Goal: Task Accomplishment & Management: Use online tool/utility

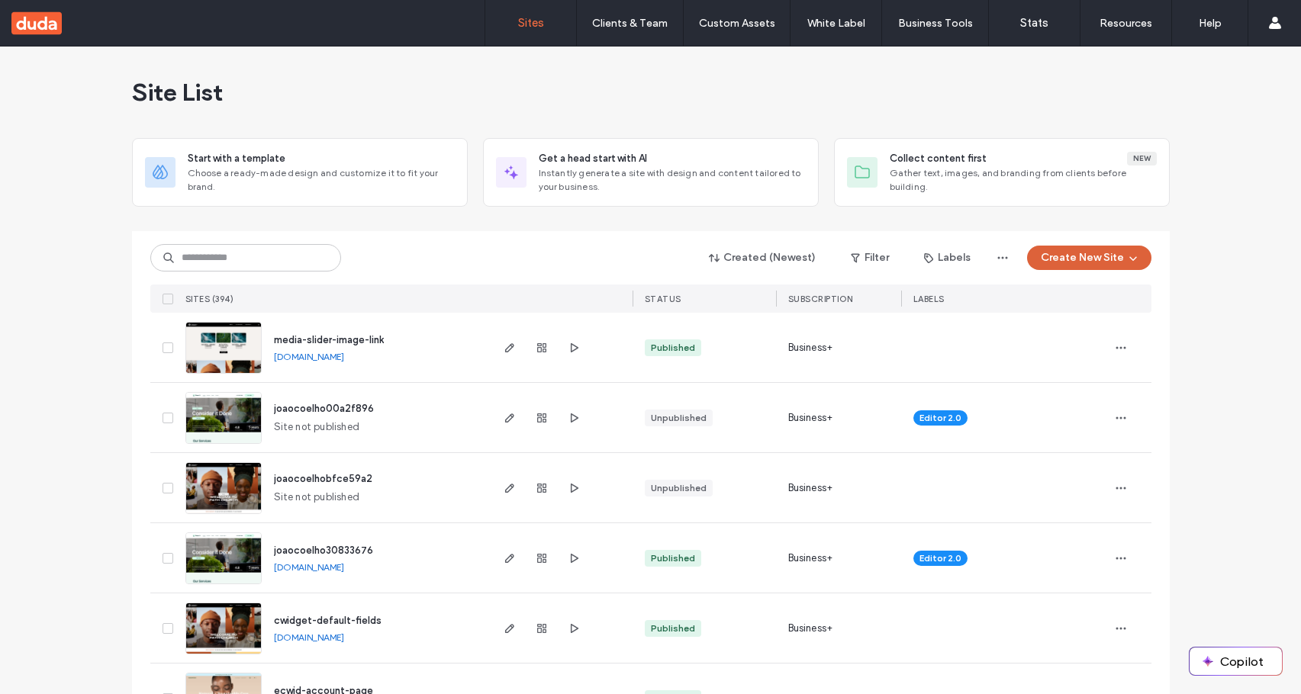
click at [1061, 264] on button "Create New Site" at bounding box center [1089, 258] width 124 height 24
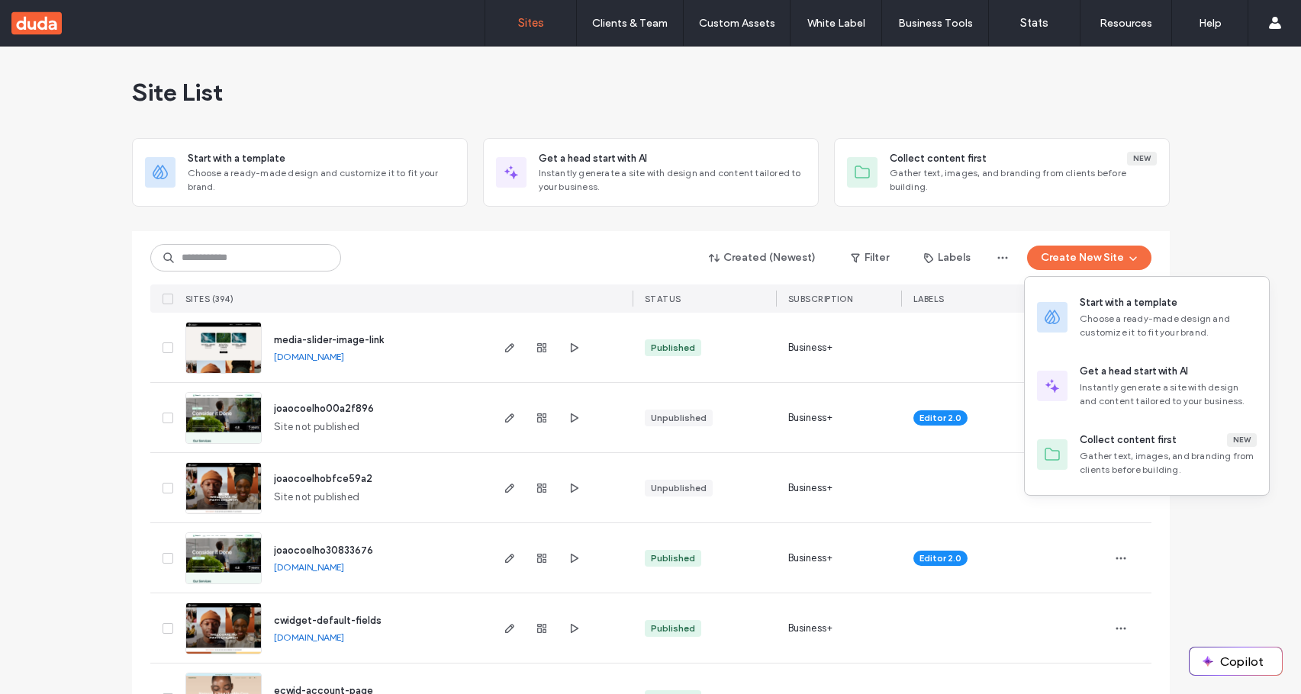
click at [1058, 290] on div "Start with a template Choose a ready-made design and customize it to fit your b…" at bounding box center [1147, 317] width 244 height 69
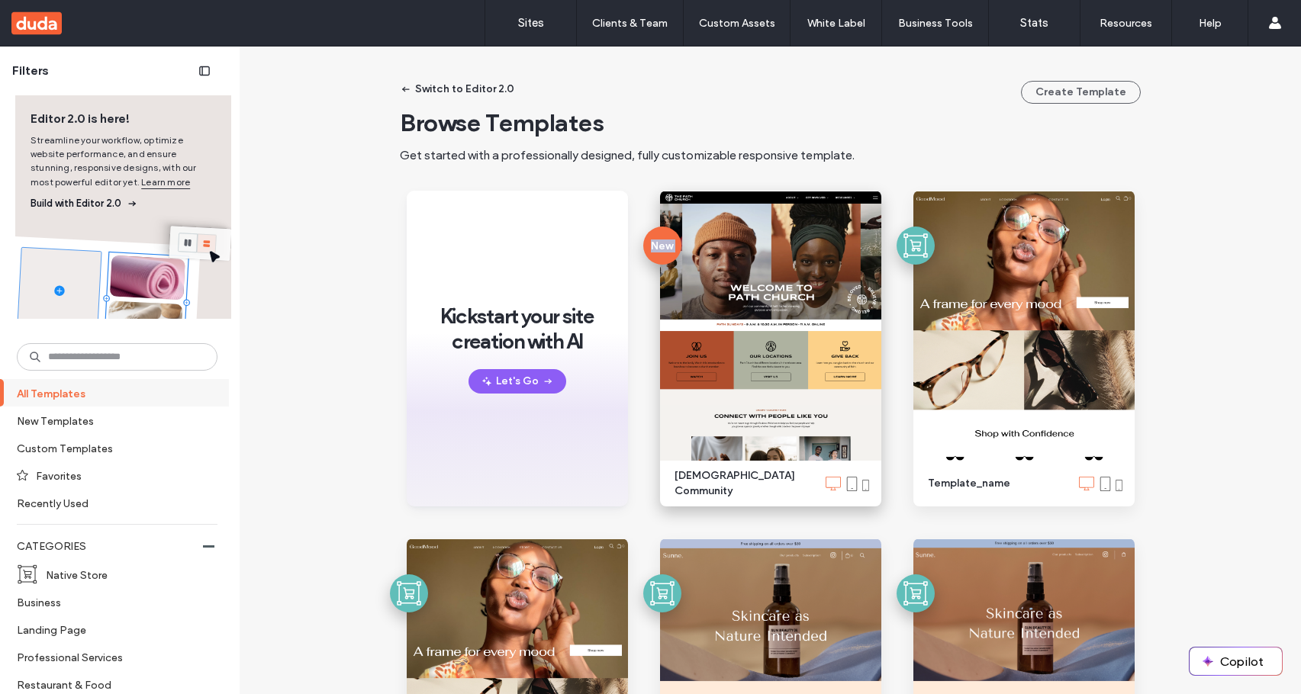
drag, startPoint x: 668, startPoint y: 178, endPoint x: 871, endPoint y: 507, distance: 387.1
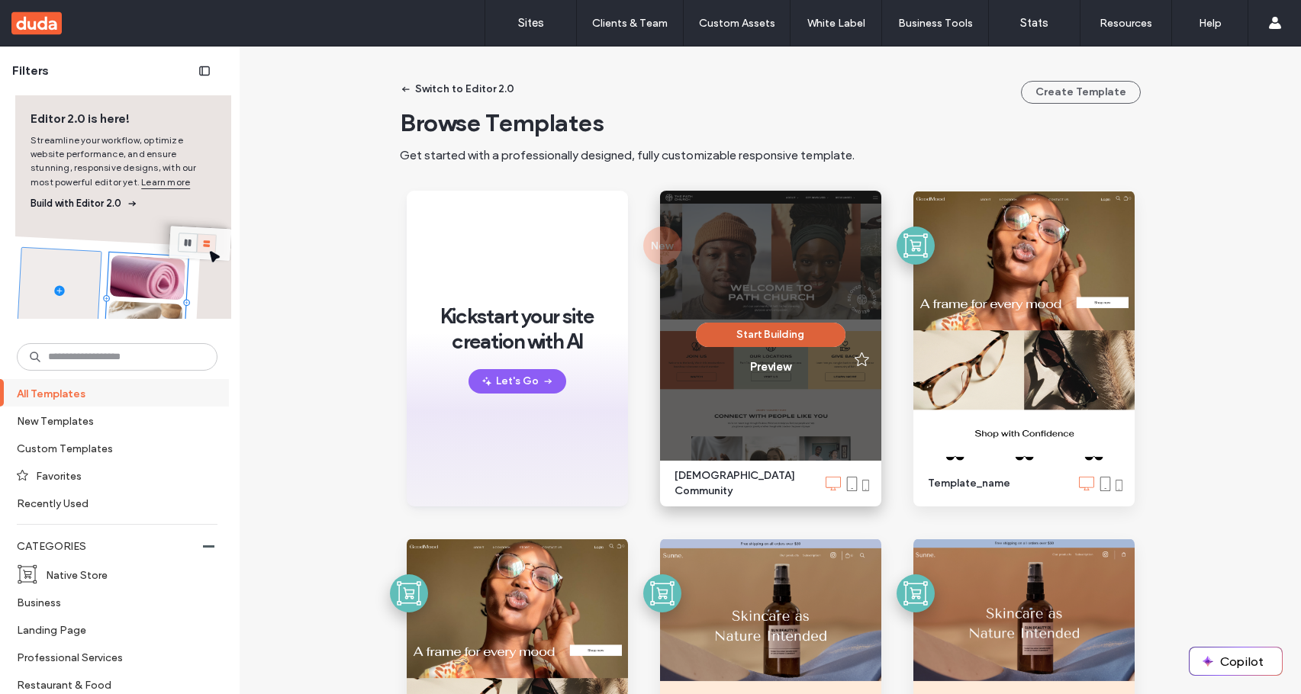
click at [799, 340] on button "Start Building" at bounding box center [771, 335] width 150 height 24
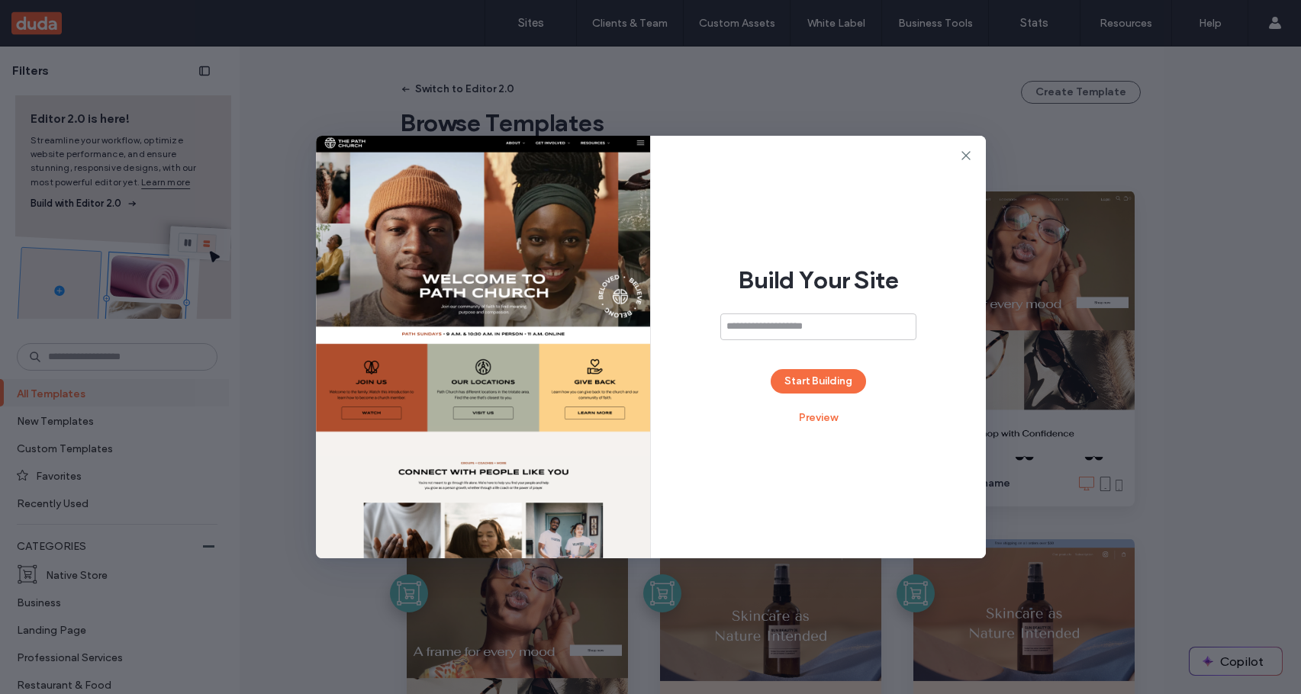
click at [797, 327] on input at bounding box center [818, 327] width 196 height 27
type input "**********"
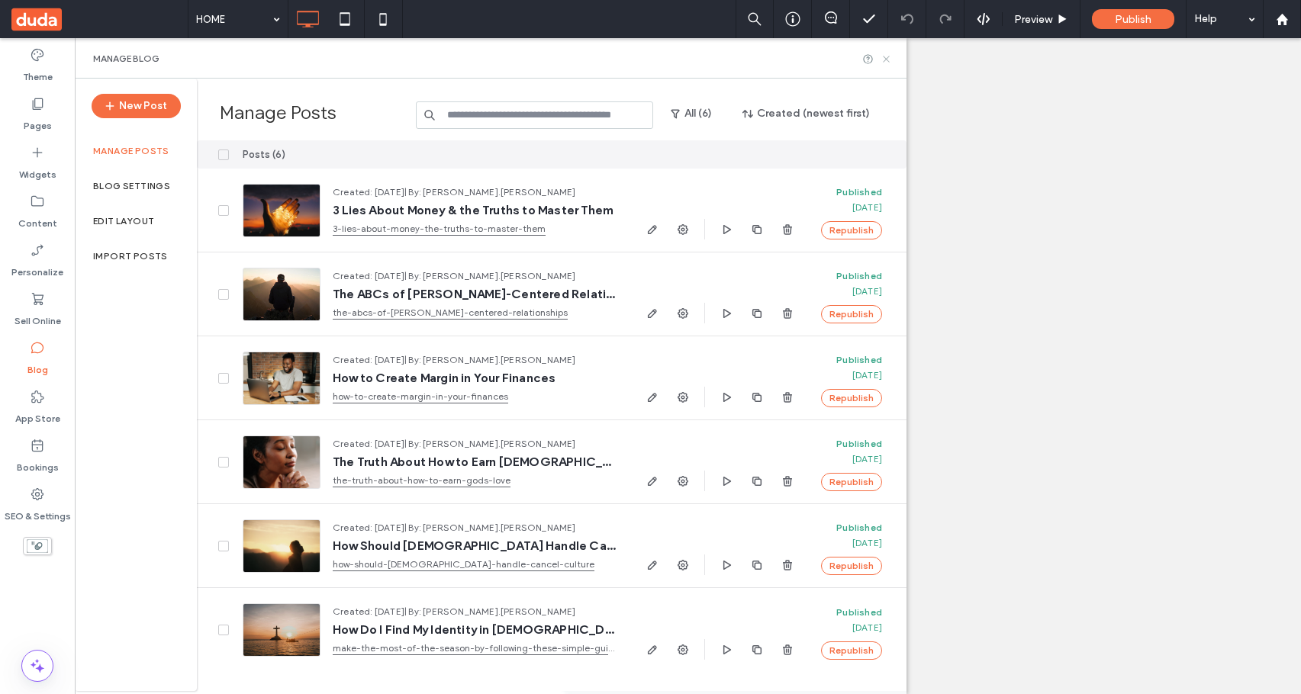
click at [888, 58] on icon at bounding box center [886, 58] width 11 height 11
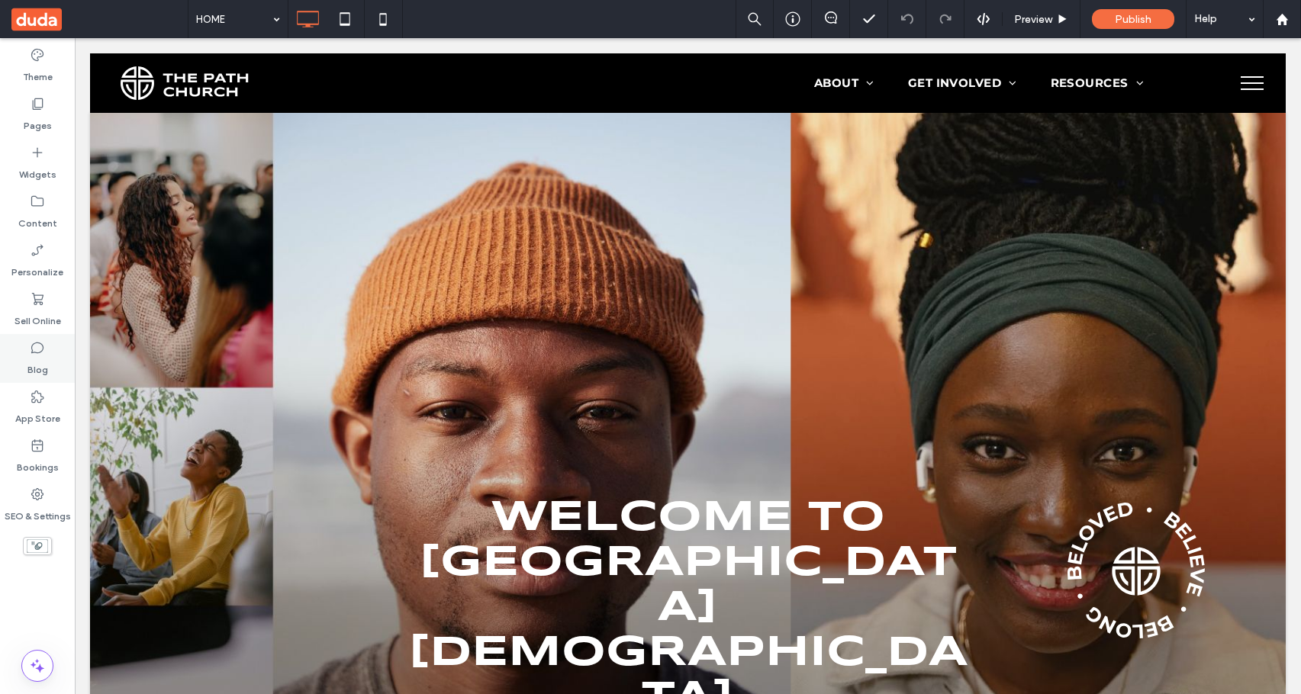
click at [37, 353] on use at bounding box center [37, 348] width 12 height 11
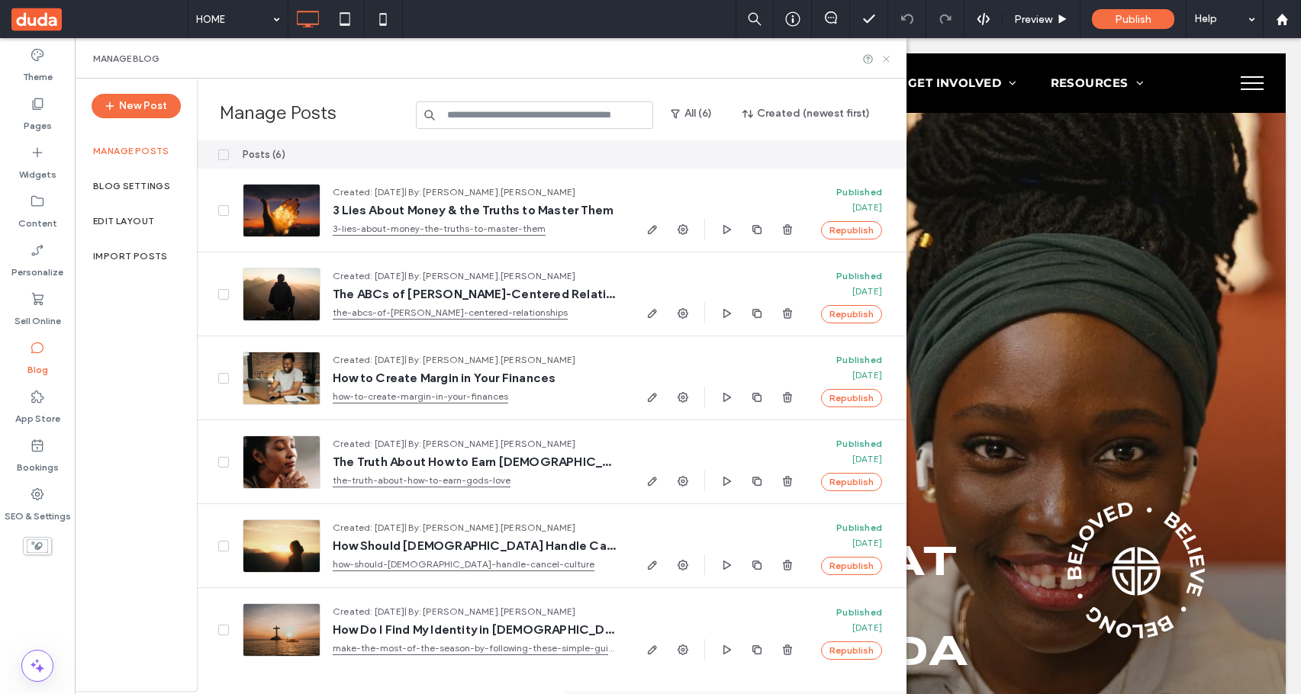
click at [886, 60] on icon at bounding box center [886, 58] width 11 height 11
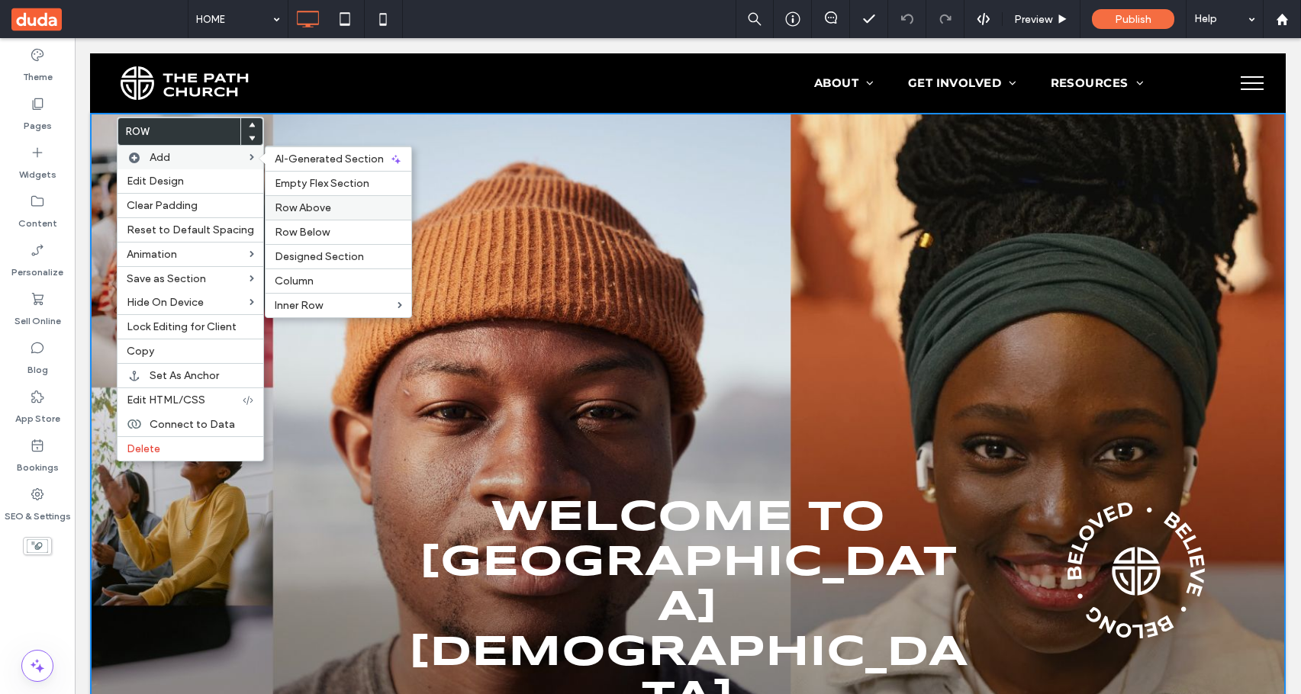
click at [299, 208] on span "Row Above" at bounding box center [303, 207] width 56 height 13
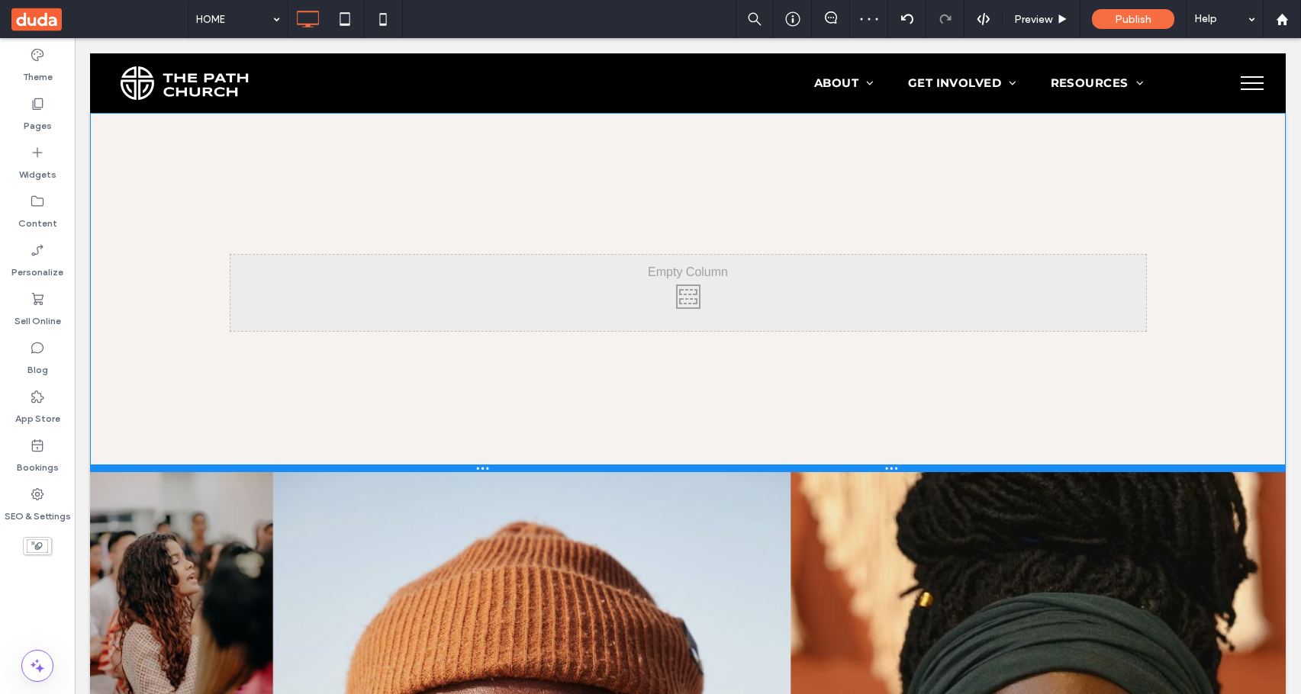
drag, startPoint x: 367, startPoint y: 369, endPoint x: 335, endPoint y: 472, distance: 107.9
click at [335, 472] on div at bounding box center [688, 469] width 1196 height 8
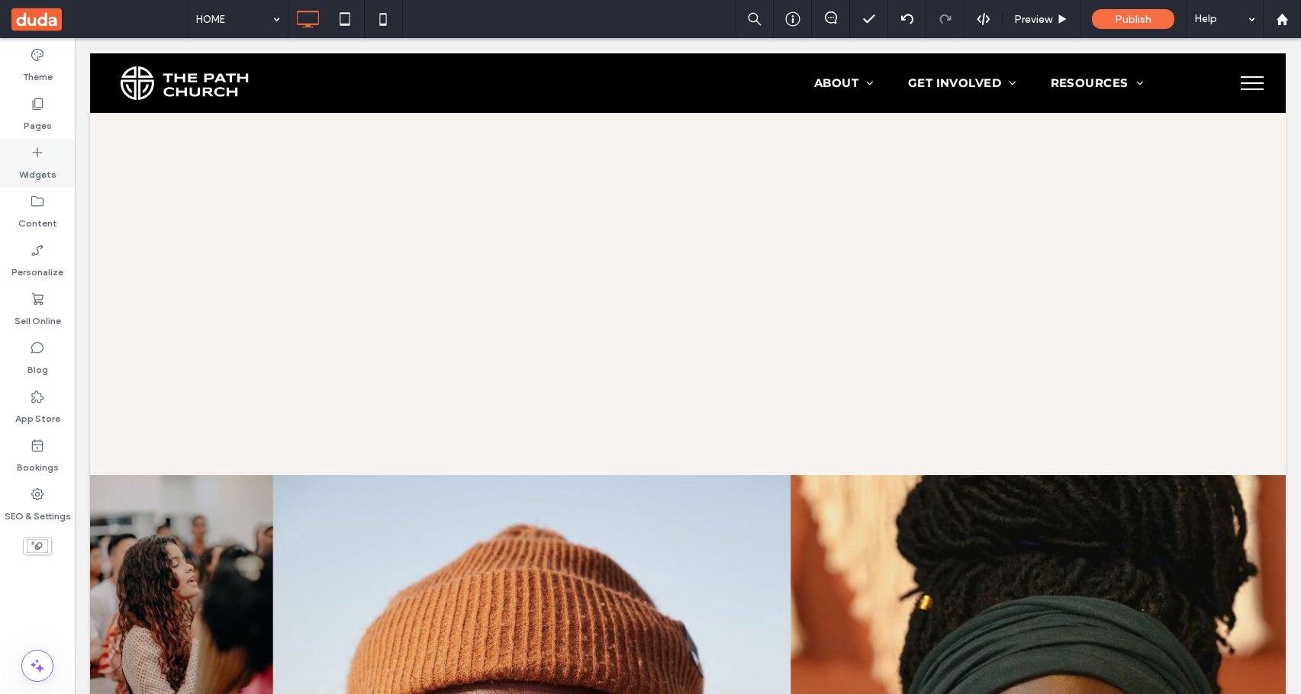
drag, startPoint x: 43, startPoint y: 164, endPoint x: 79, endPoint y: 180, distance: 40.0
click at [43, 164] on label "Widgets" at bounding box center [37, 170] width 37 height 21
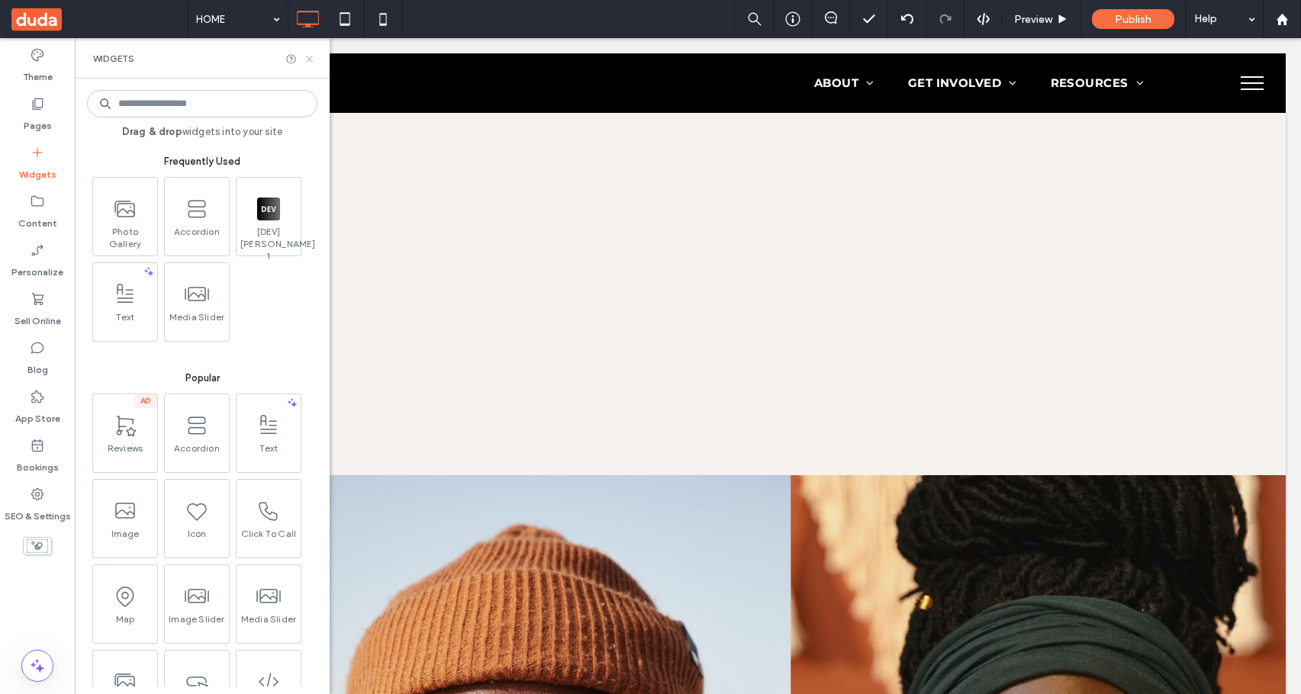
click at [314, 60] on icon at bounding box center [309, 58] width 11 height 11
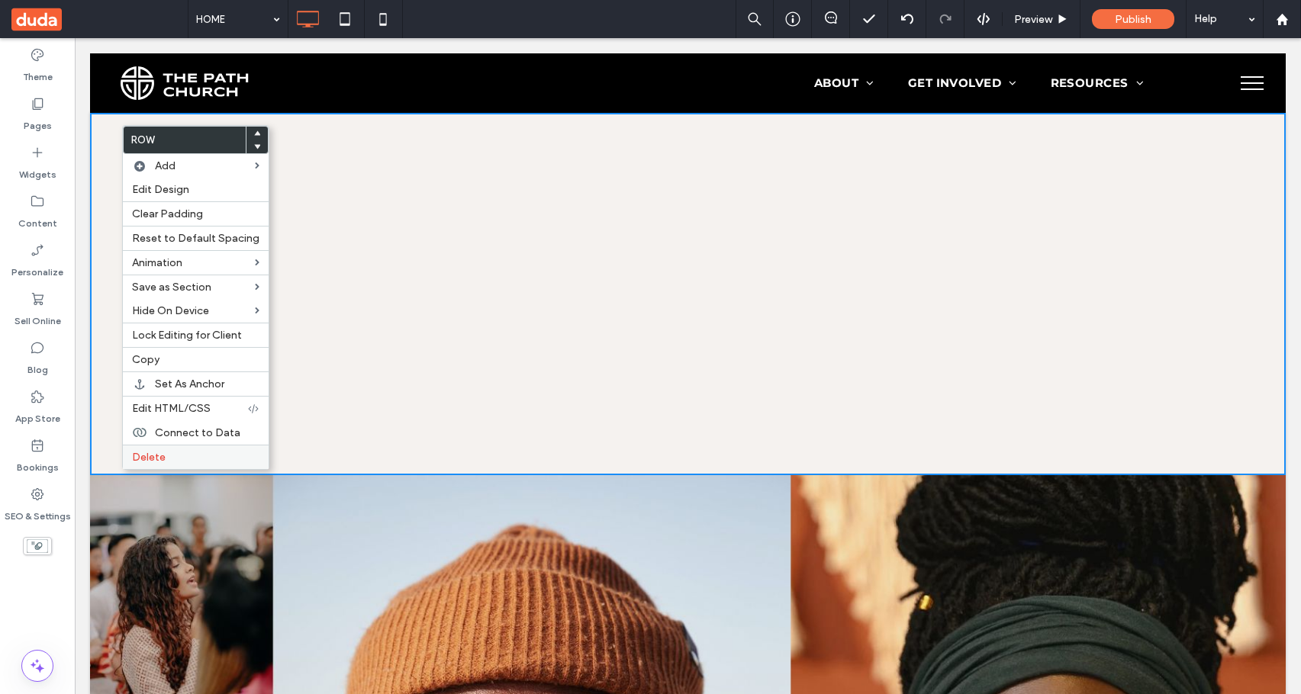
click at [166, 453] on label "Delete" at bounding box center [195, 457] width 127 height 13
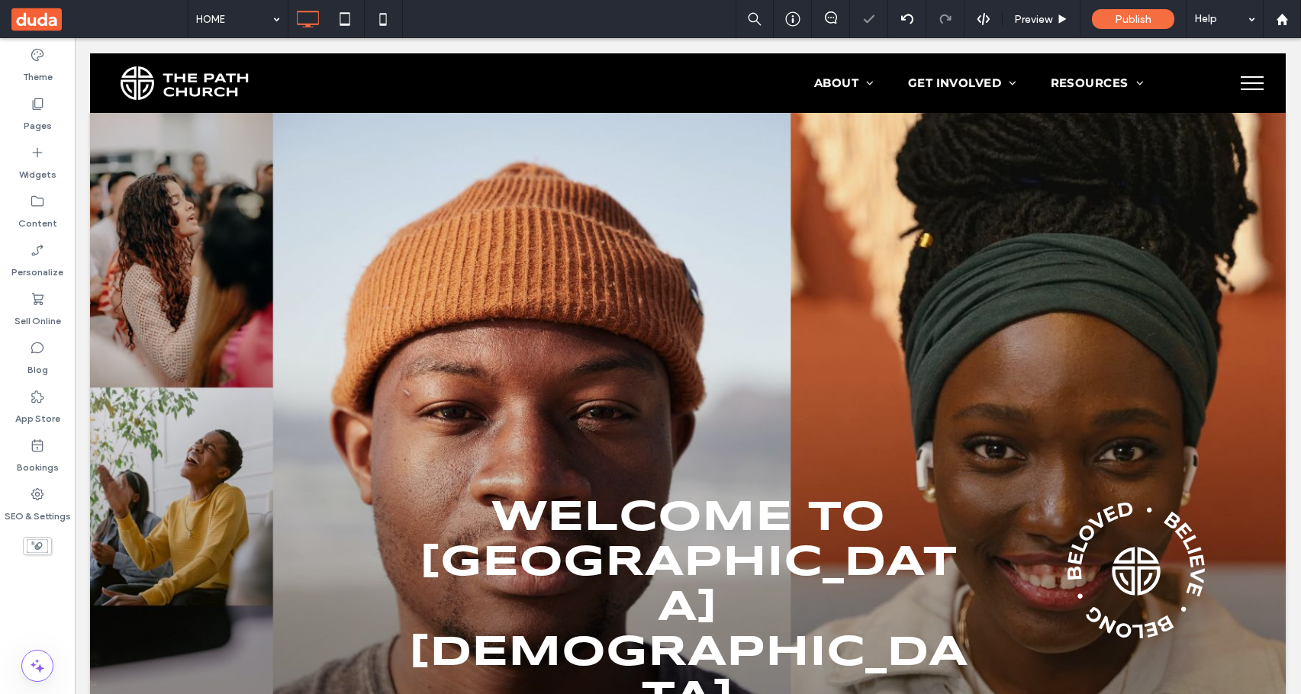
click at [44, 317] on div at bounding box center [650, 347] width 1301 height 694
click at [47, 317] on label "Sell Online" at bounding box center [37, 317] width 47 height 21
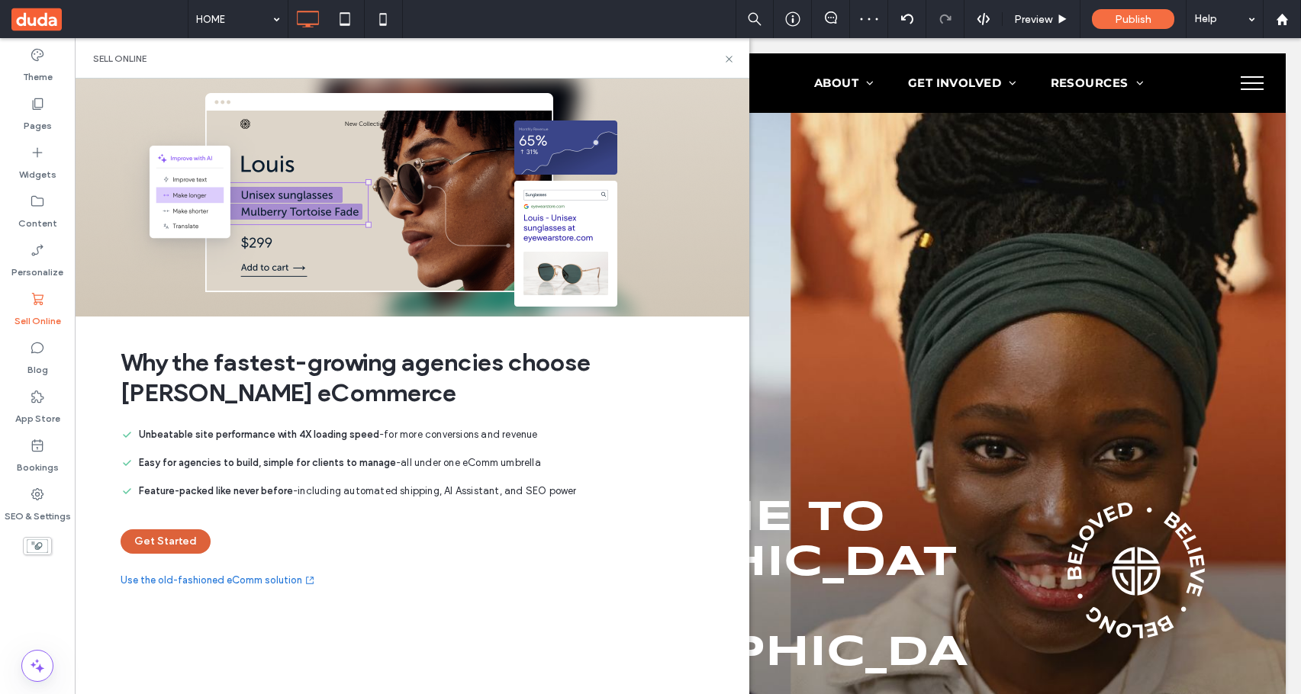
click at [190, 551] on button "Get Started" at bounding box center [166, 542] width 90 height 24
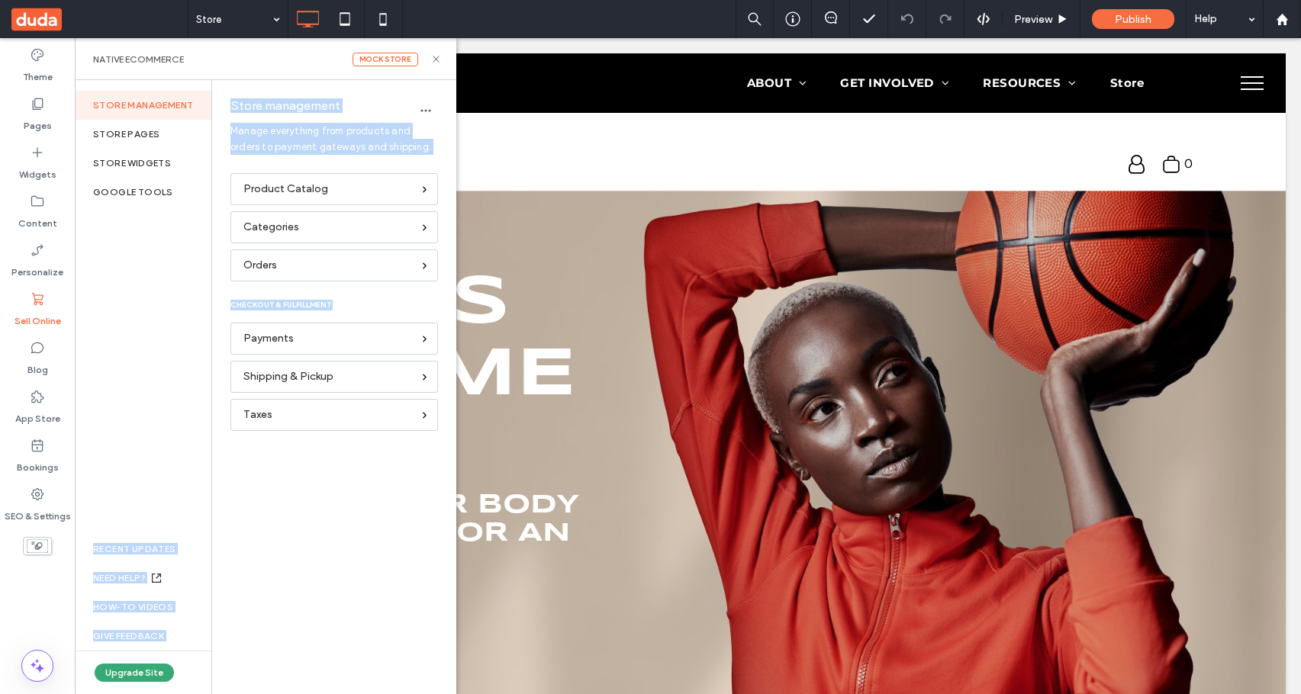
drag, startPoint x: 301, startPoint y: 449, endPoint x: 204, endPoint y: 233, distance: 237.1
click at [204, 233] on div "Store management Store pages store widgets Google Tools RECENT UPDATES NEED HEL…" at bounding box center [266, 387] width 382 height 614
click at [271, 536] on div "Product Catalog Categories Orders CHECKOUT & FULFILLMENT Payments Shipping & Pi…" at bounding box center [330, 424] width 237 height 503
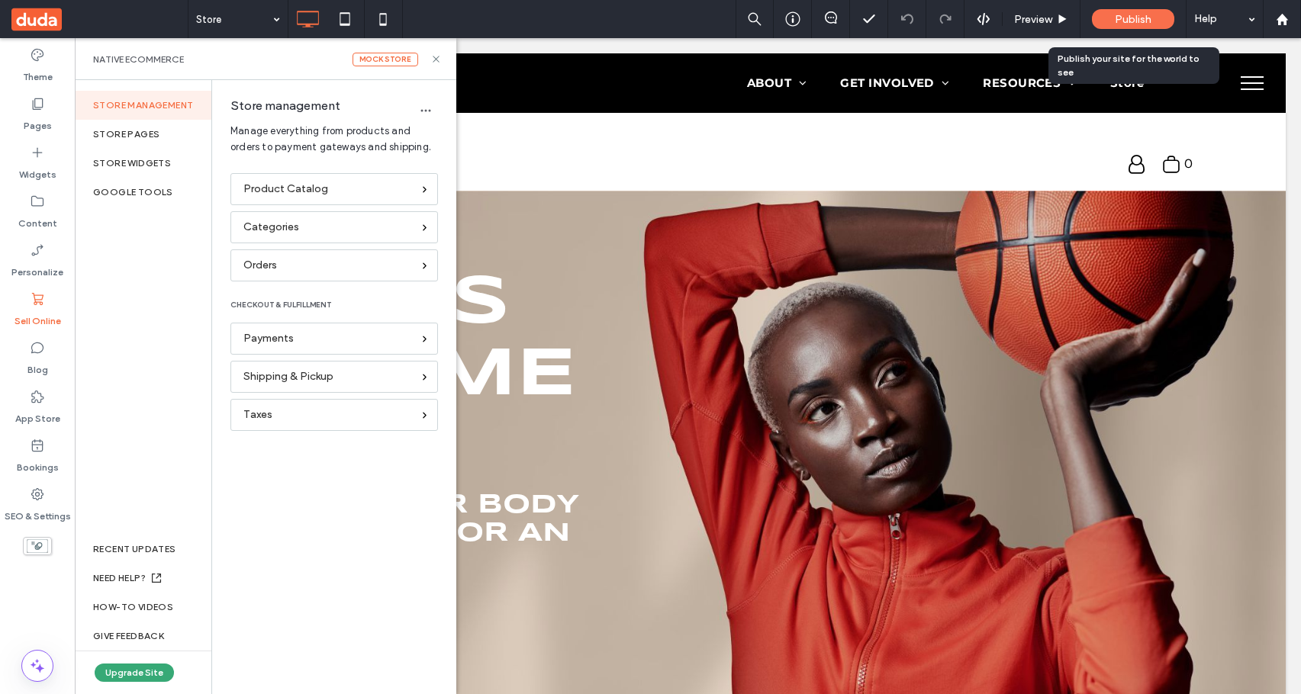
click at [1124, 11] on div "Publish" at bounding box center [1133, 19] width 82 height 20
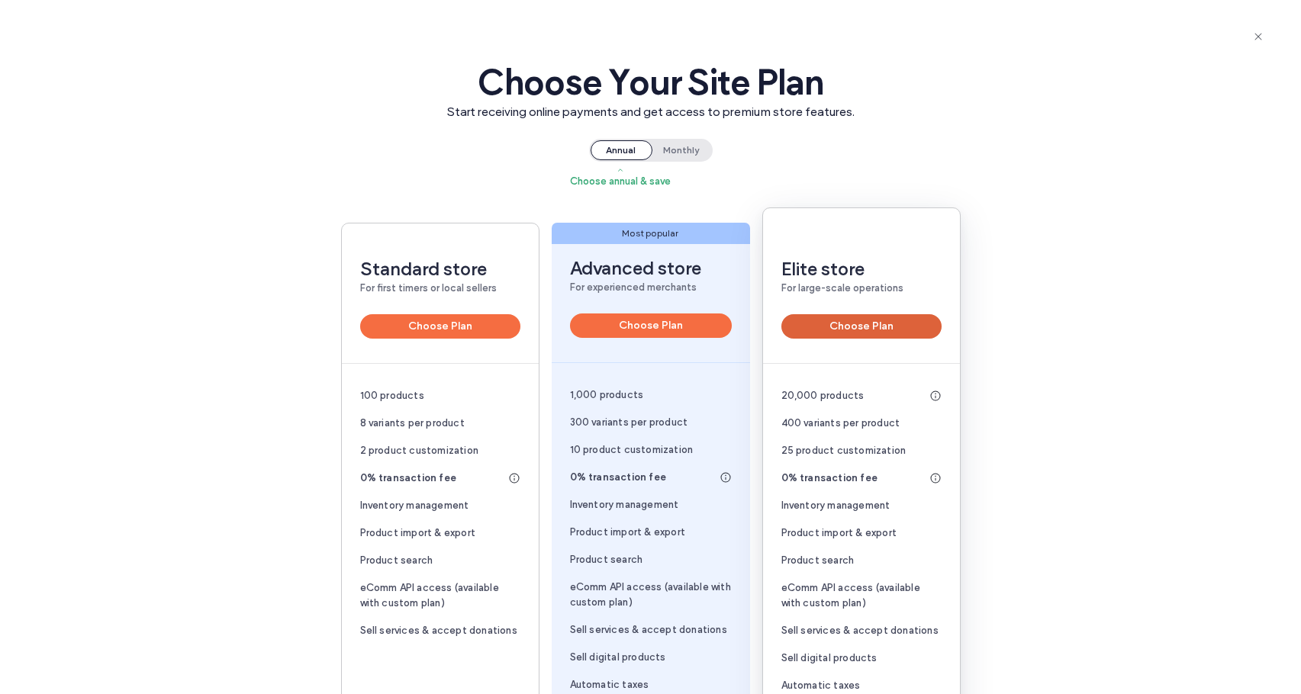
click at [809, 327] on button "Choose Plan" at bounding box center [861, 326] width 160 height 24
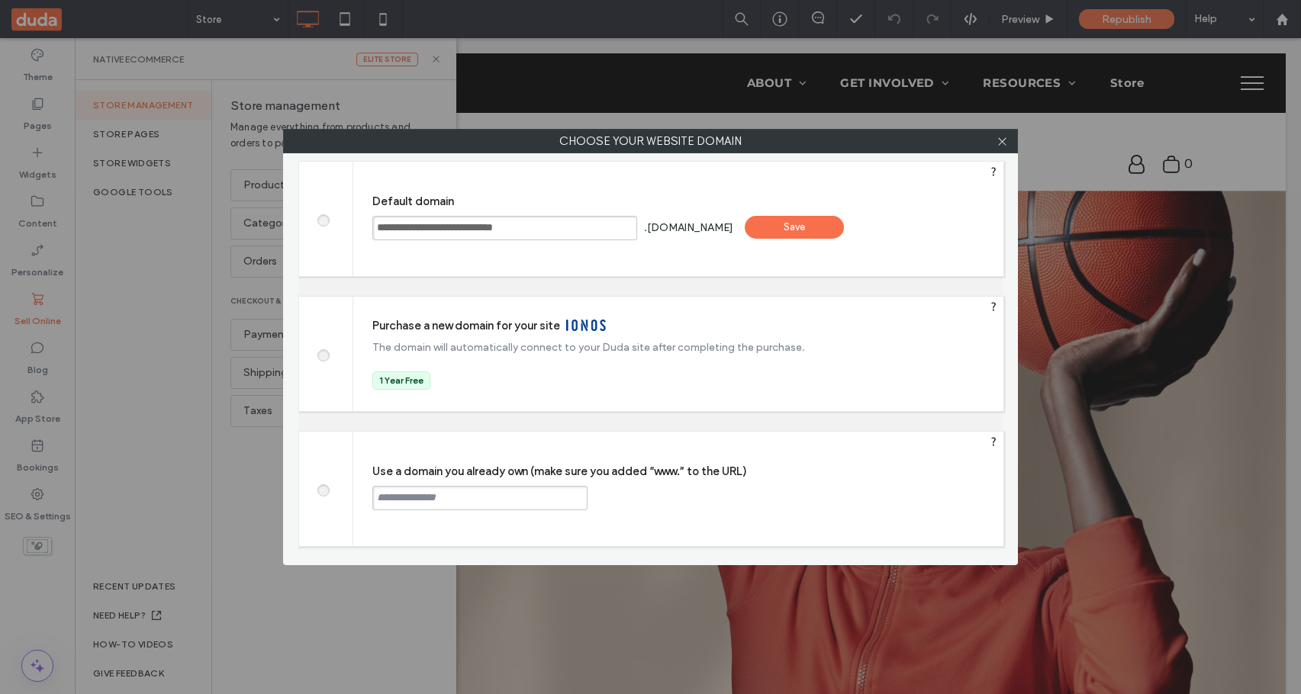
click at [811, 224] on div "Save" at bounding box center [794, 227] width 99 height 23
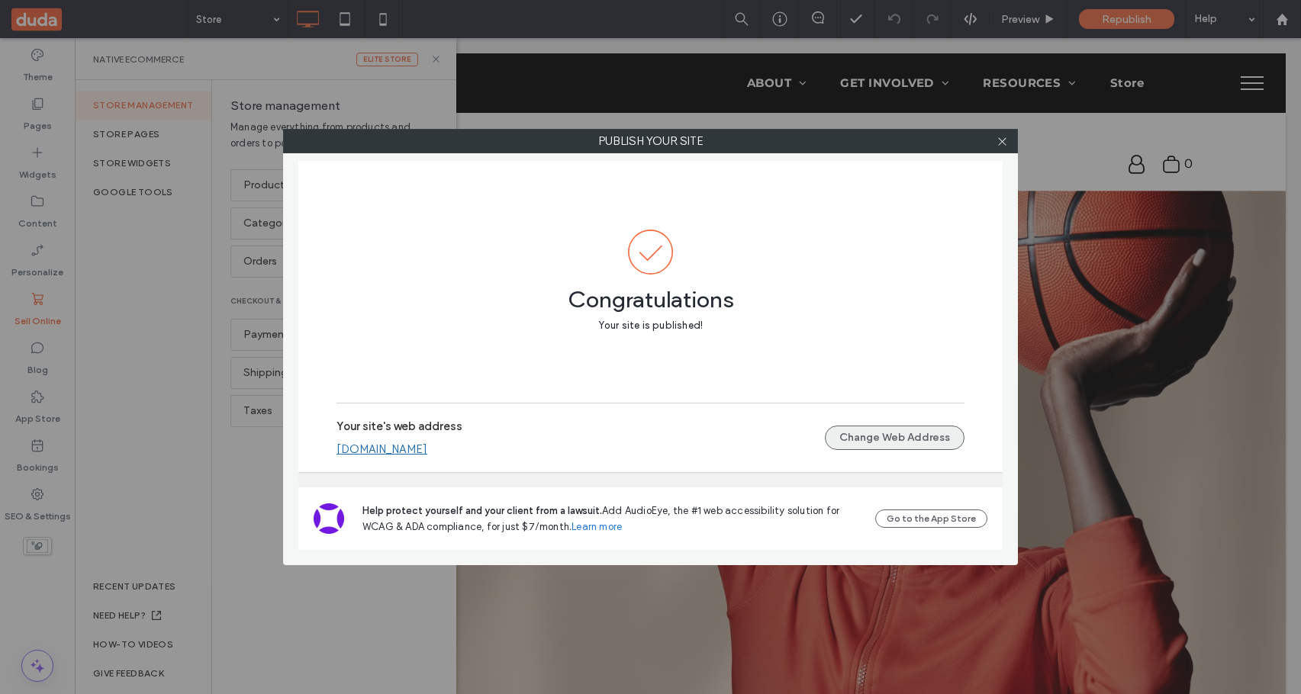
click at [858, 438] on button "Change Web Address" at bounding box center [895, 438] width 140 height 24
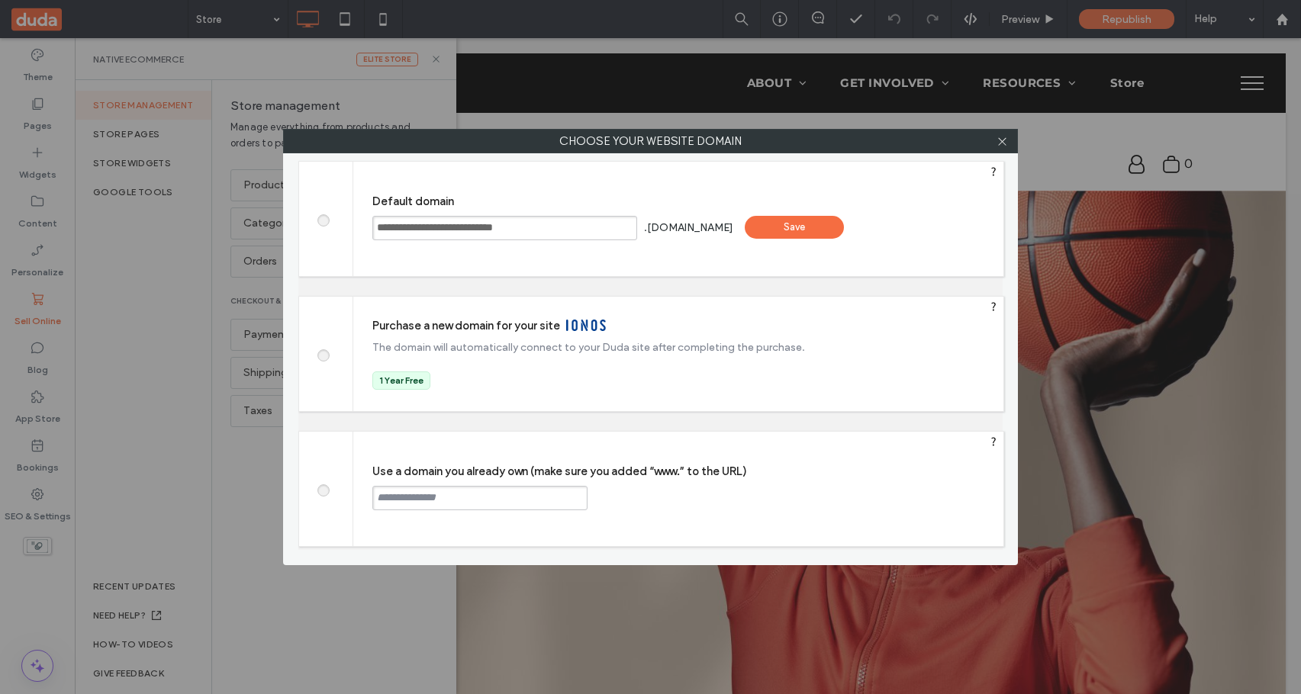
click at [584, 227] on input "**********" at bounding box center [504, 228] width 265 height 24
type input "**********"
click at [825, 233] on div "Save" at bounding box center [794, 227] width 99 height 23
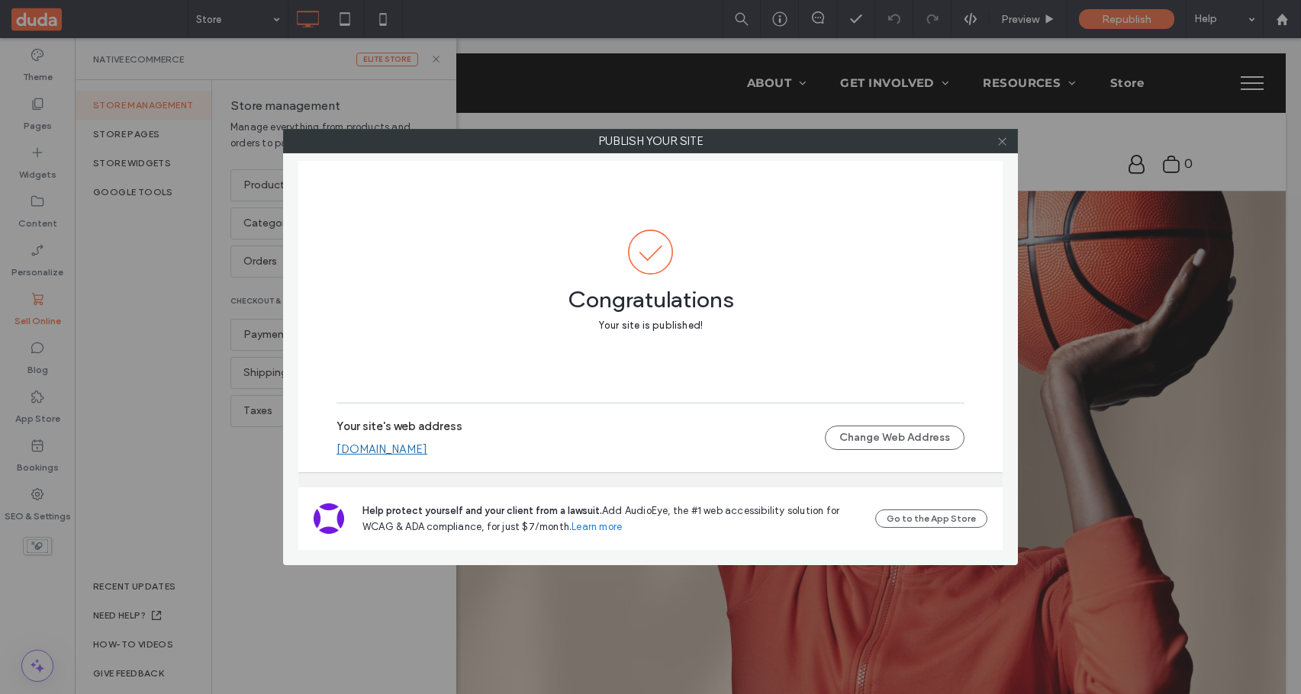
click at [1000, 145] on icon at bounding box center [1002, 141] width 11 height 11
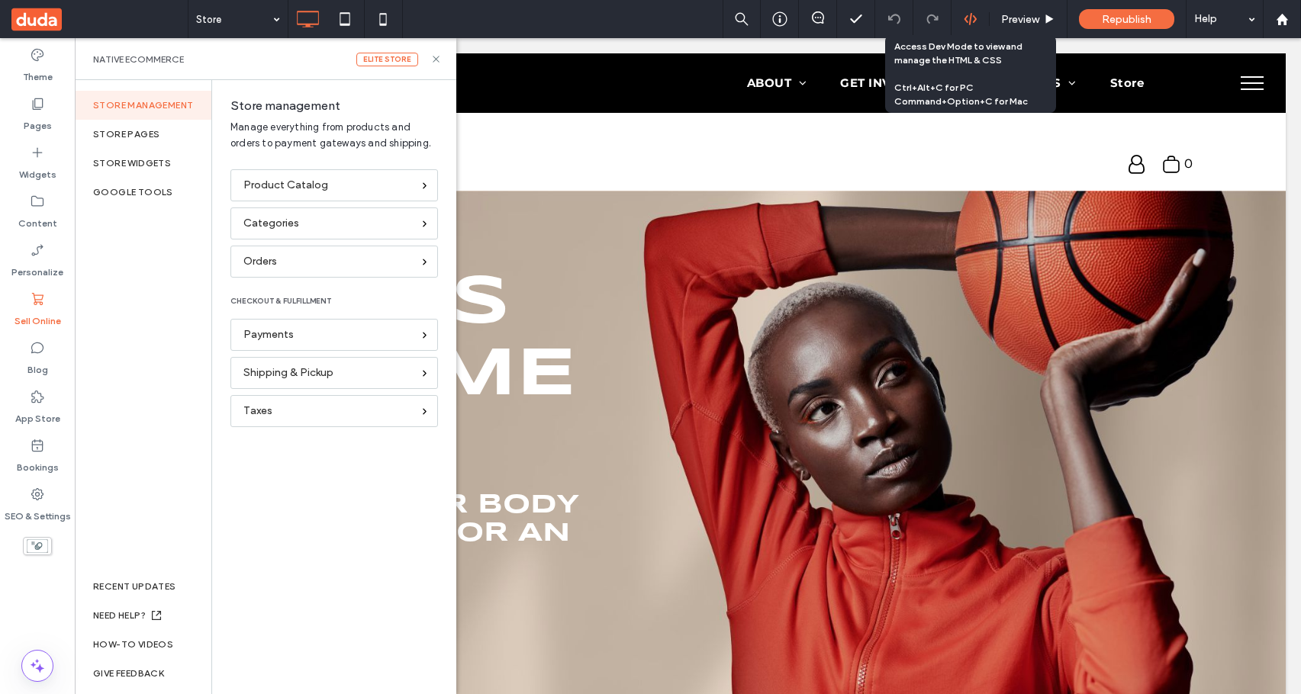
click at [970, 18] on use at bounding box center [970, 19] width 12 height 12
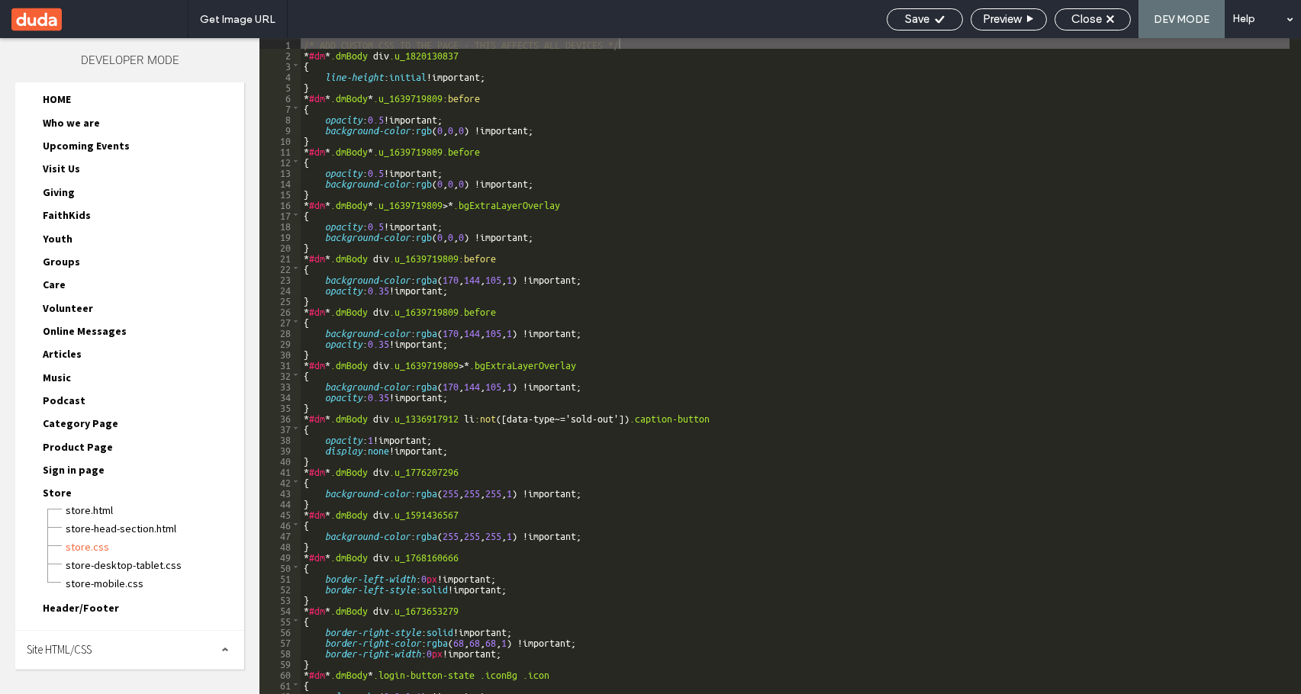
click at [84, 645] on span "Site HTML/CSS" at bounding box center [59, 649] width 65 height 14
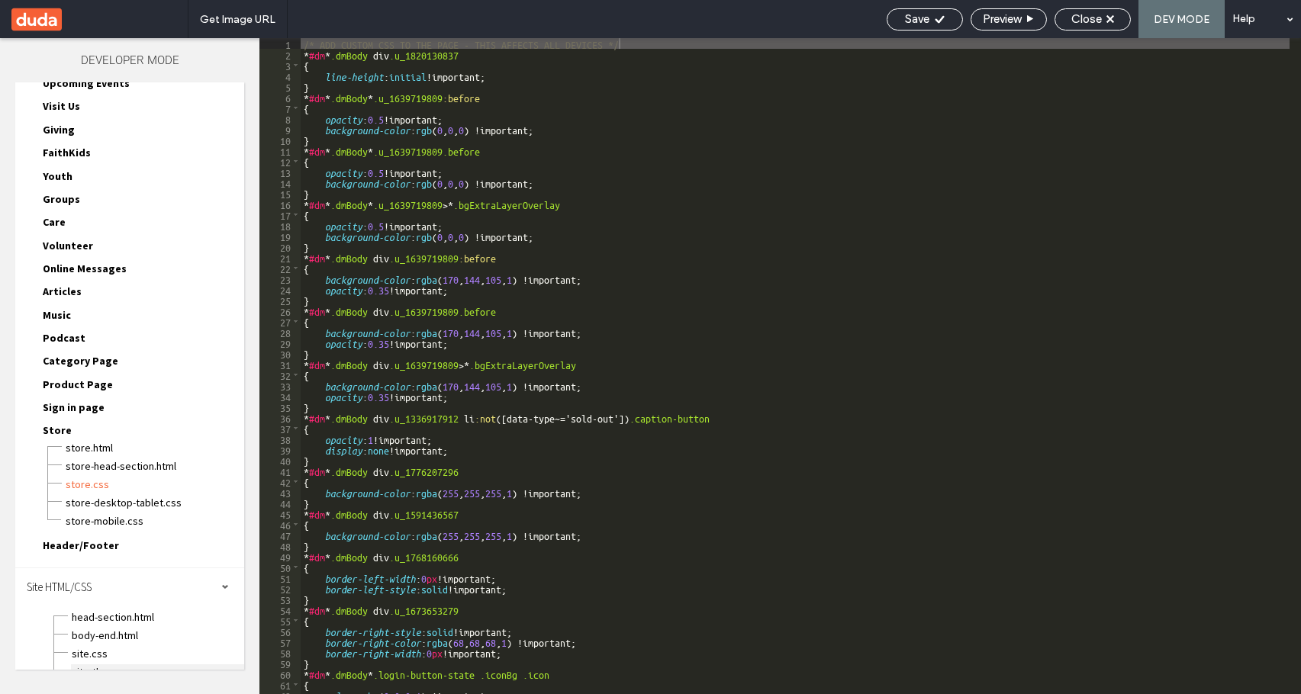
scroll to position [149, 0]
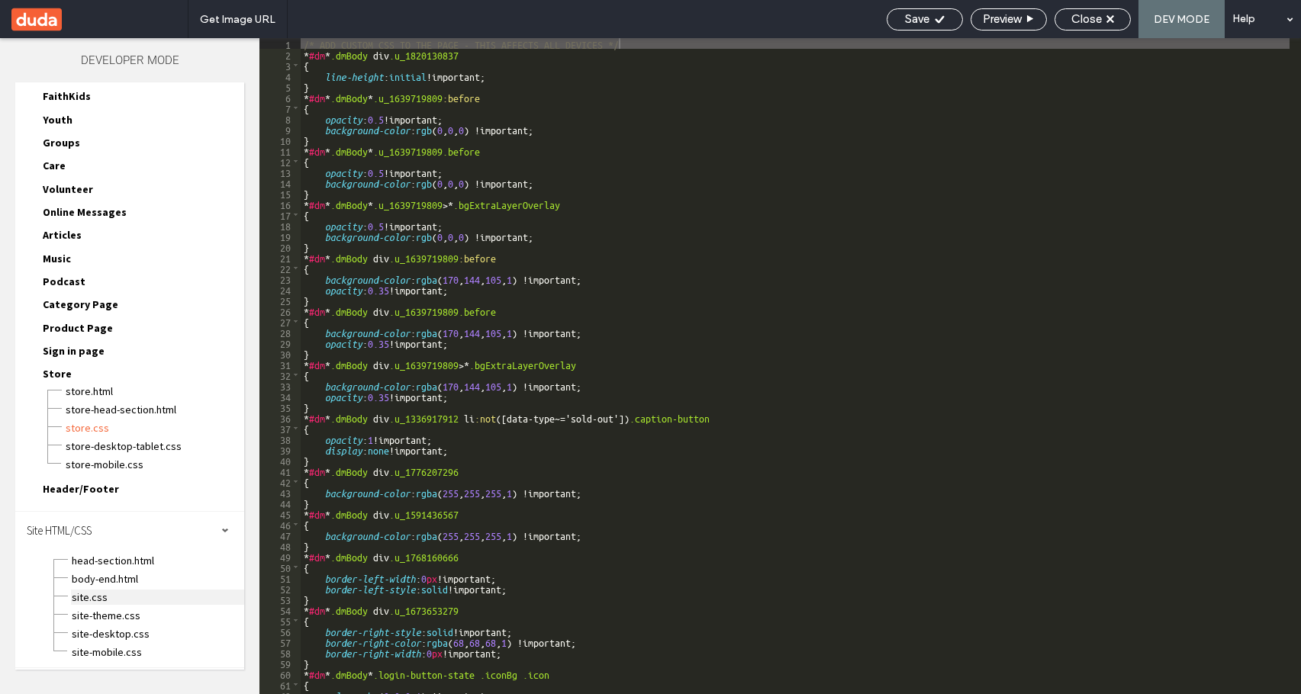
click at [109, 598] on span "site.css" at bounding box center [157, 597] width 173 height 15
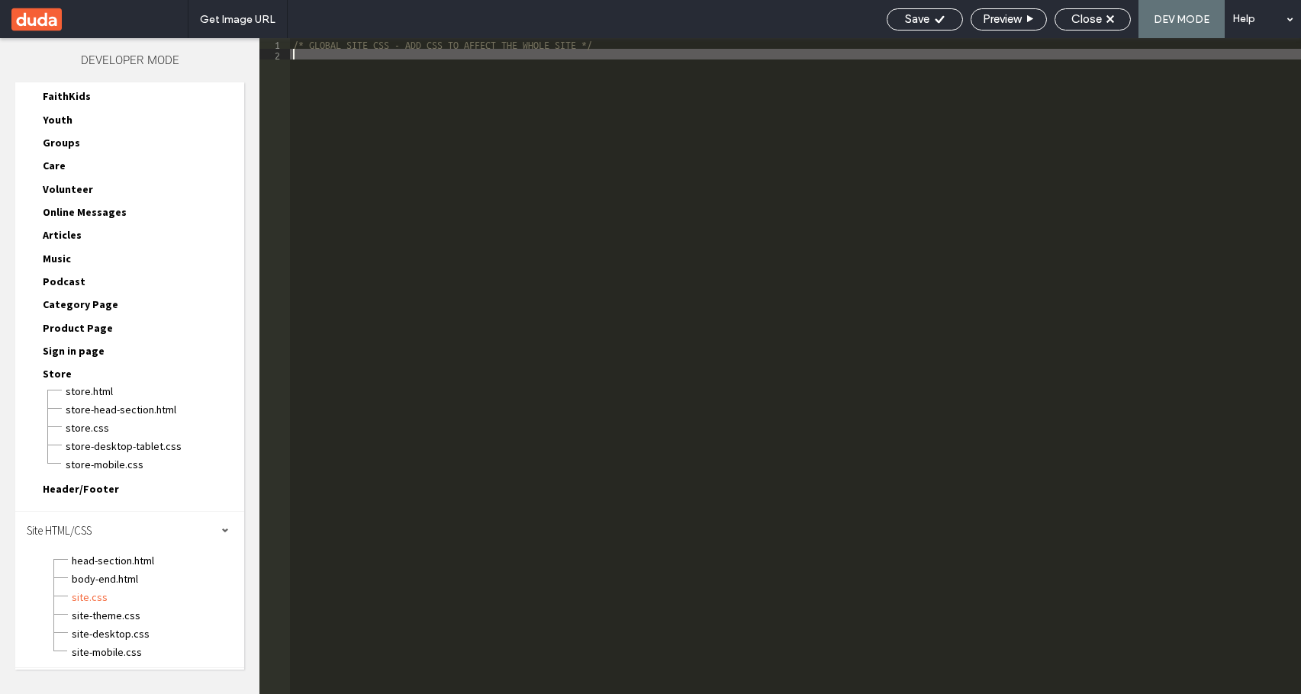
click at [662, 466] on div "/* GLOBAL SITE CSS - ADD CSS TO AFFECT THE WHOLE SITE */" at bounding box center [795, 377] width 1011 height 678
click at [948, 28] on div "Save" at bounding box center [925, 19] width 76 height 22
click at [927, 16] on div "Save" at bounding box center [924, 19] width 75 height 14
click at [1111, 18] on div at bounding box center [650, 347] width 1301 height 694
click at [1109, 18] on use at bounding box center [1110, 19] width 8 height 8
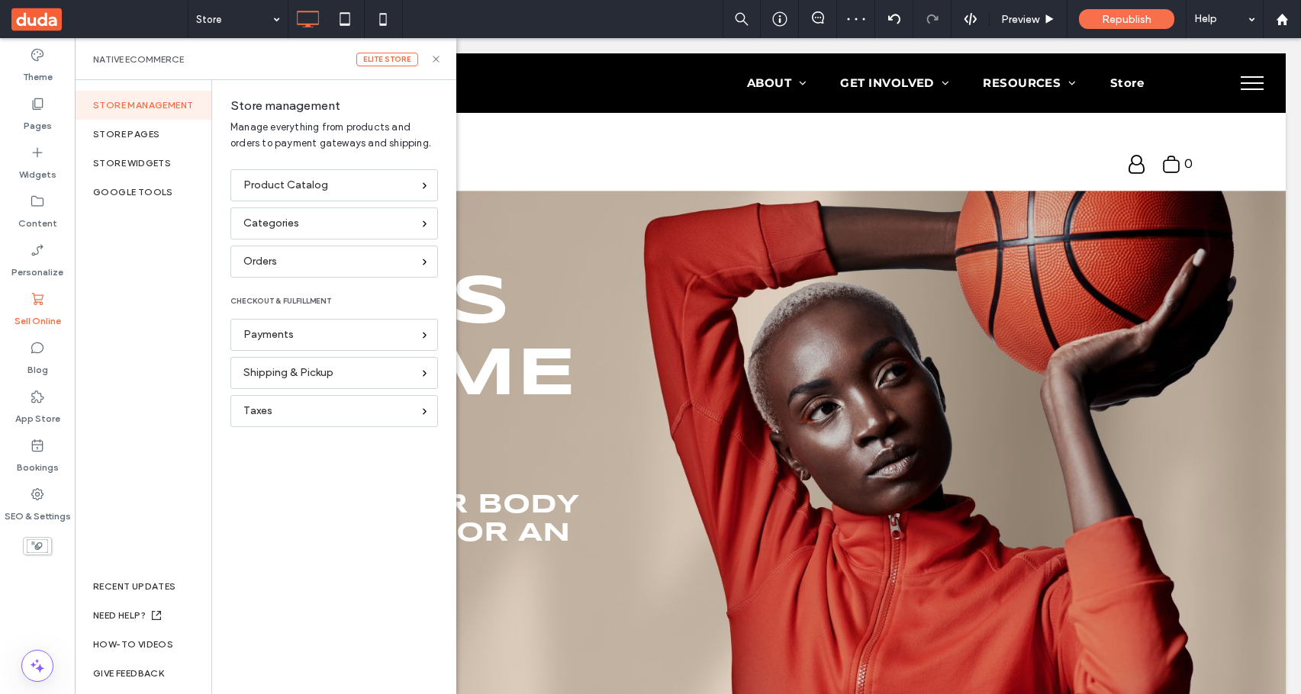
click at [1125, 23] on span "Republish" at bounding box center [1127, 19] width 50 height 13
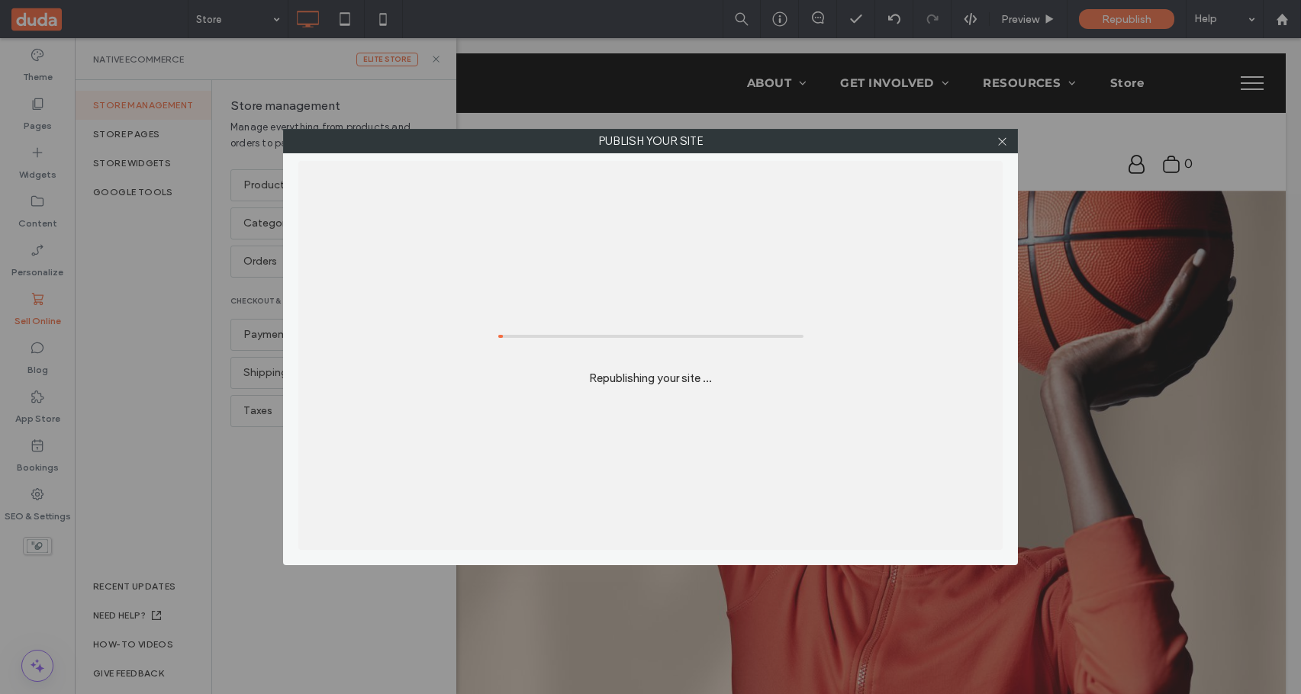
scroll to position [0, 0]
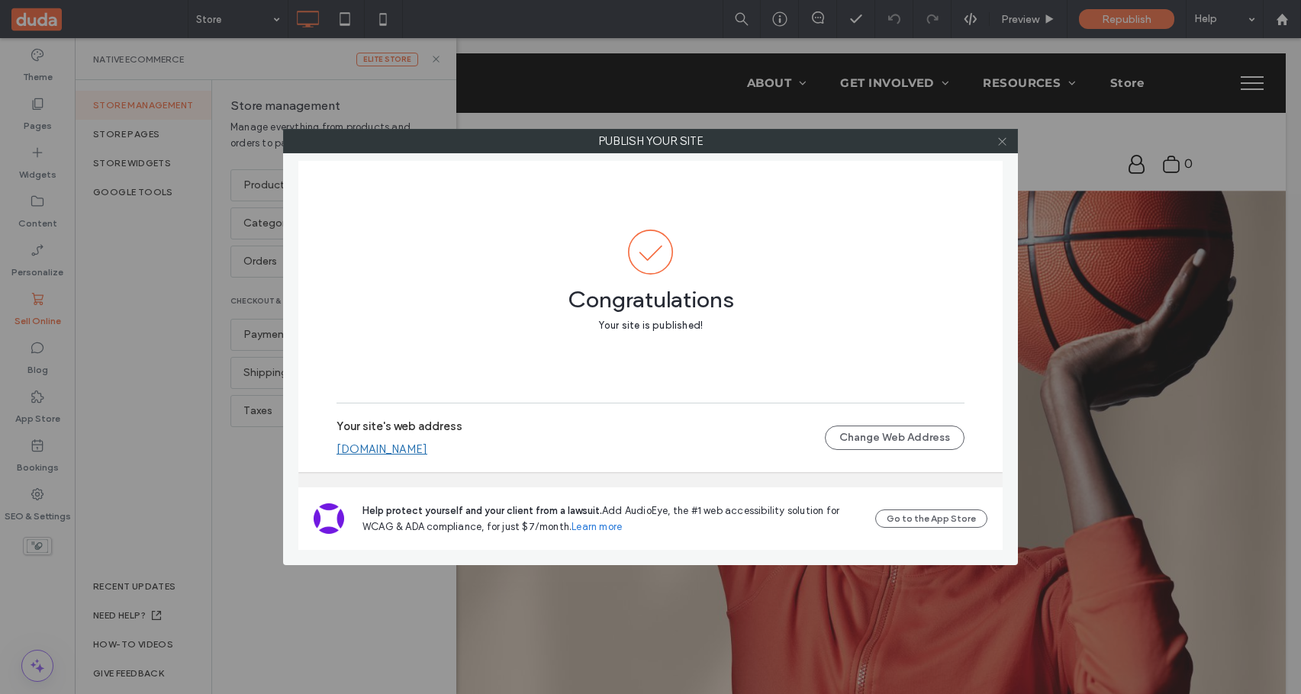
click at [1005, 140] on icon at bounding box center [1002, 141] width 11 height 11
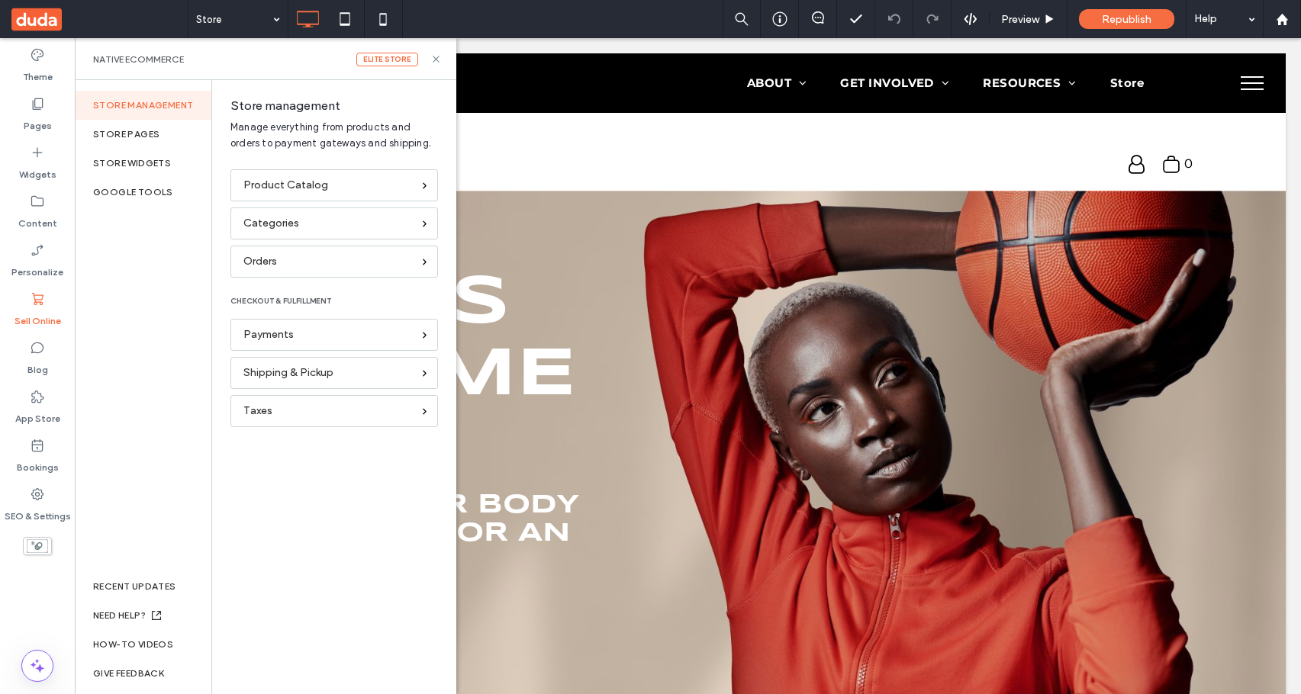
click at [342, 471] on div "Product Catalog Categories Orders CHECKOUT & FULFILLMENT Payments Shipping & Pi…" at bounding box center [330, 422] width 237 height 507
